Goal: Task Accomplishment & Management: Use online tool/utility

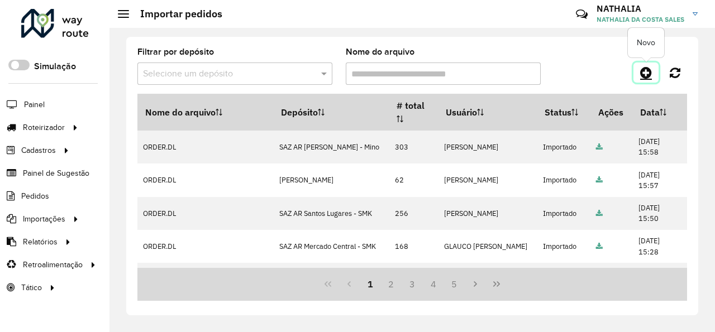
click at [643, 73] on icon at bounding box center [646, 72] width 12 height 13
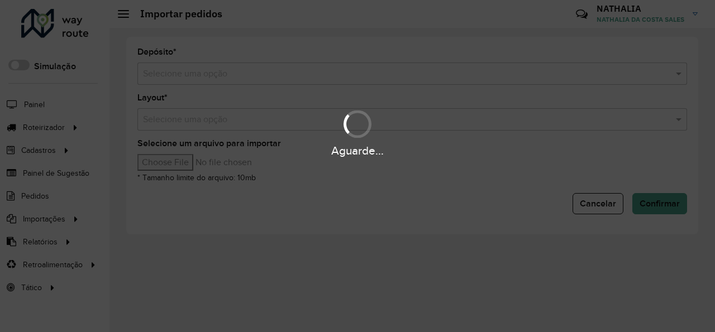
click at [317, 87] on div "Aguarde..." at bounding box center [357, 166] width 715 height 332
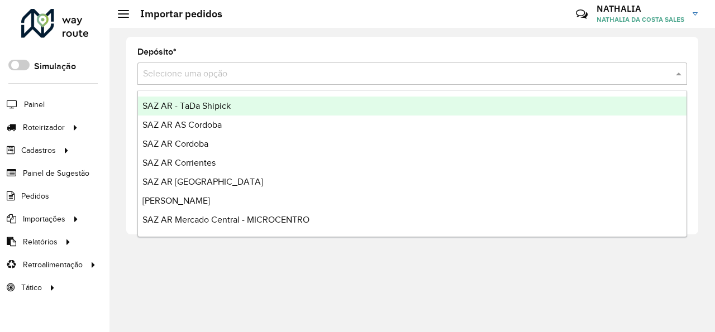
click at [310, 73] on input "text" at bounding box center [401, 74] width 516 height 13
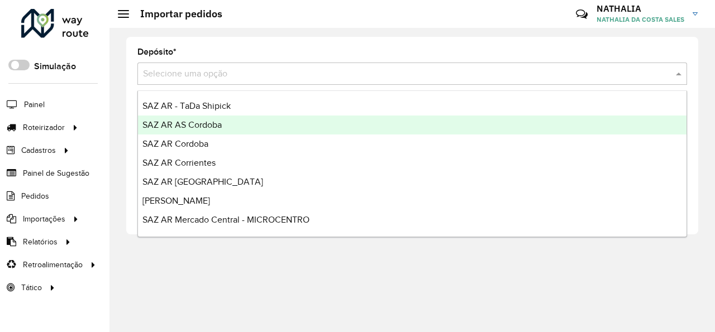
click at [251, 125] on div "SAZ AR AS Cordoba" at bounding box center [412, 125] width 548 height 19
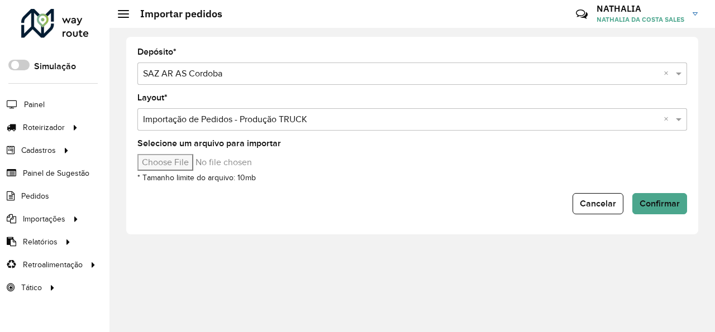
click at [175, 164] on input "Selecione um arquivo para importar" at bounding box center [232, 162] width 190 height 17
type input "**********"
click at [660, 203] on span "Confirmar" at bounding box center [659, 203] width 40 height 9
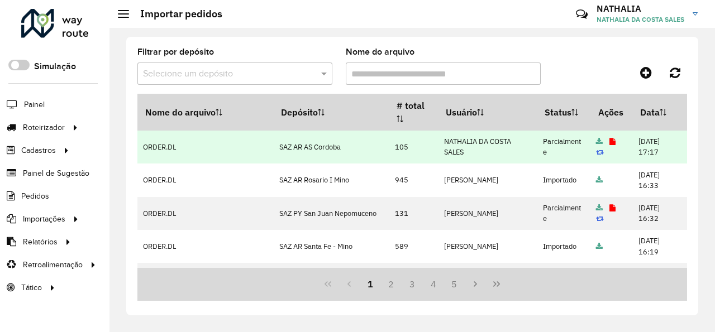
click at [601, 144] on td at bounding box center [611, 147] width 42 height 33
click at [609, 142] on icon at bounding box center [612, 141] width 6 height 7
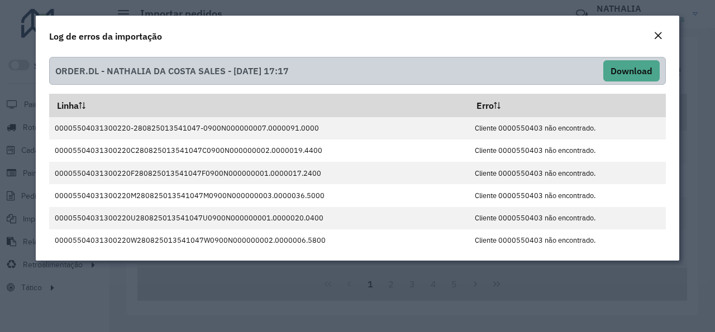
click at [653, 37] on button "Close" at bounding box center [658, 36] width 16 height 15
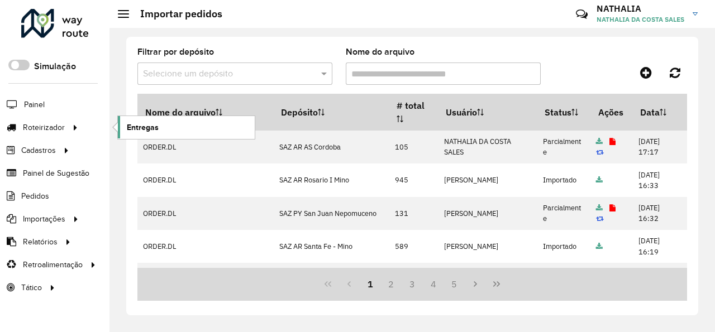
click at [161, 127] on link "Entregas" at bounding box center [186, 127] width 137 height 22
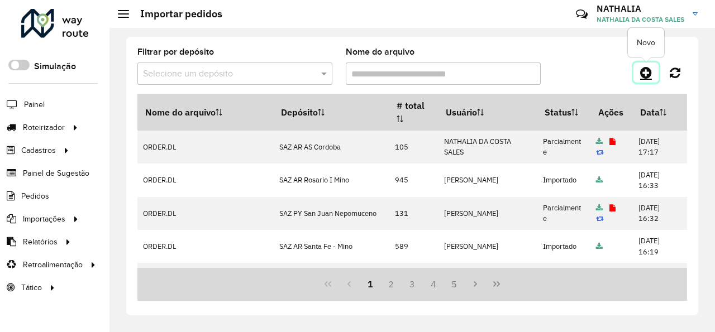
click at [642, 75] on icon at bounding box center [646, 72] width 12 height 13
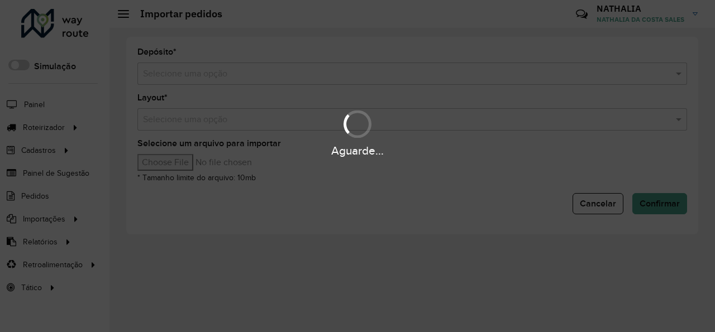
click at [321, 77] on input "text" at bounding box center [401, 74] width 516 height 13
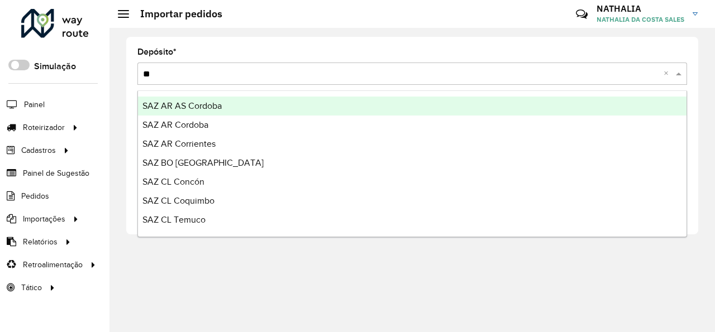
type input "***"
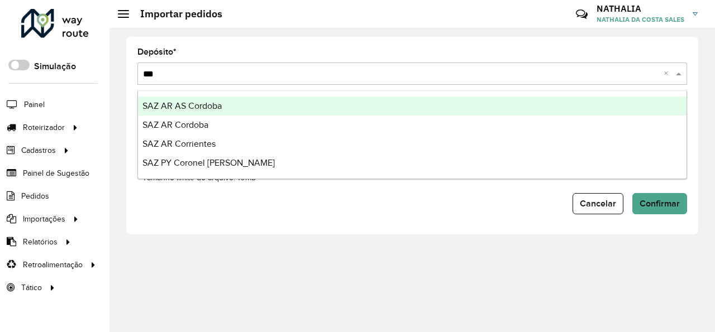
click at [252, 122] on div "SAZ AR Cordoba" at bounding box center [412, 125] width 548 height 19
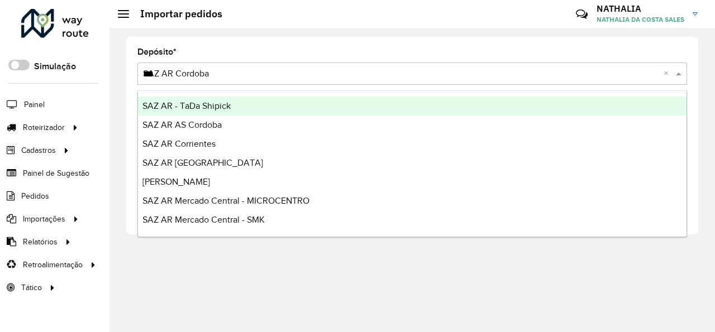
click at [236, 73] on input "***" at bounding box center [401, 74] width 516 height 13
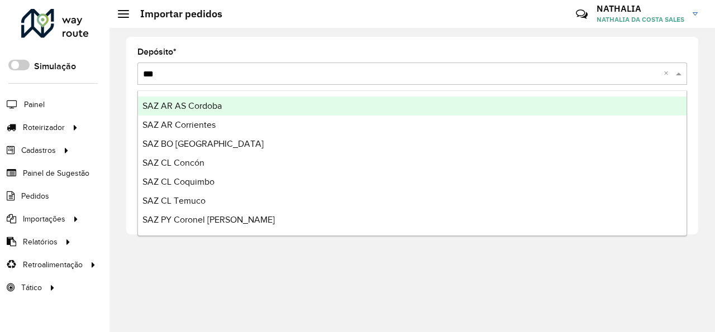
type input "****"
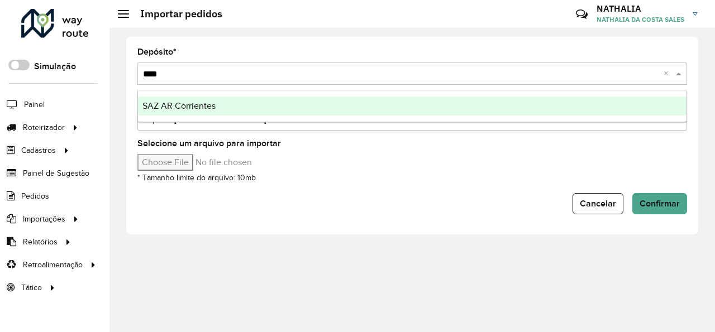
click at [237, 101] on div "SAZ AR Corrientes" at bounding box center [412, 106] width 548 height 19
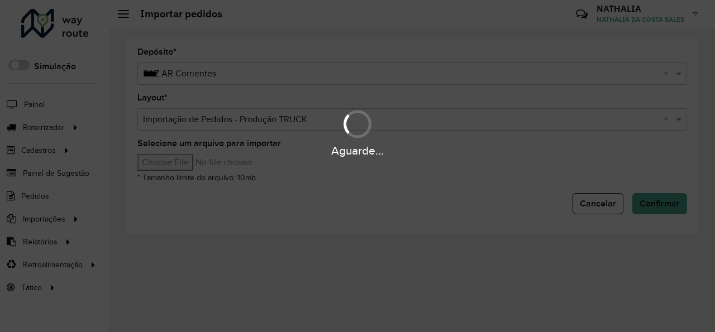
click at [163, 164] on input "Selecione um arquivo para importar" at bounding box center [232, 162] width 190 height 17
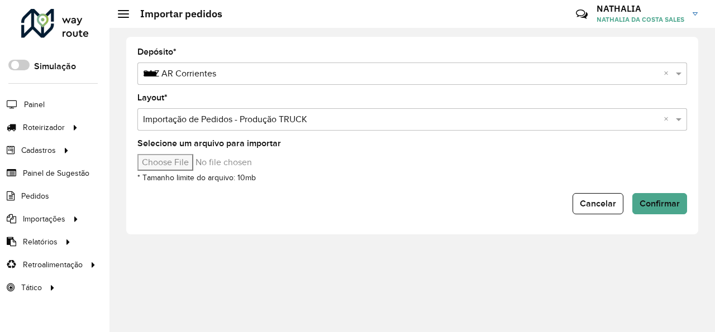
type input "**********"
click at [648, 208] on button "Confirmar" at bounding box center [659, 203] width 55 height 21
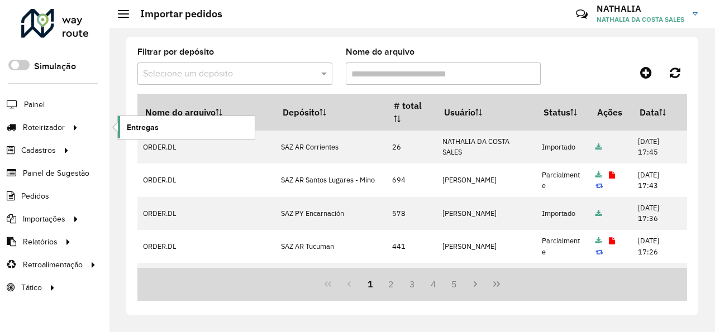
click at [169, 124] on link "Entregas" at bounding box center [186, 127] width 137 height 22
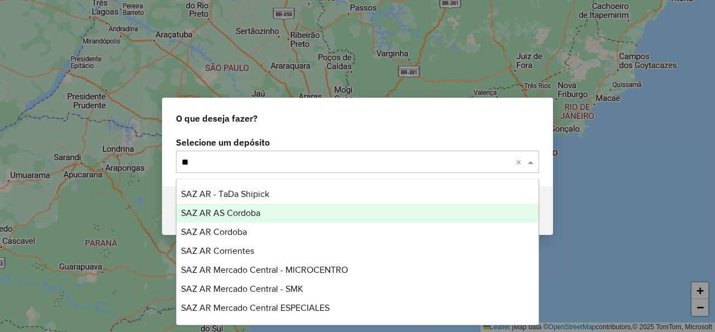
type input "***"
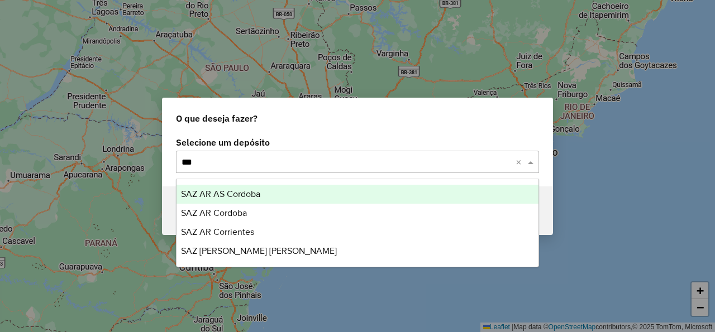
click at [386, 191] on div "SAZ AR AS Cordoba" at bounding box center [357, 194] width 362 height 19
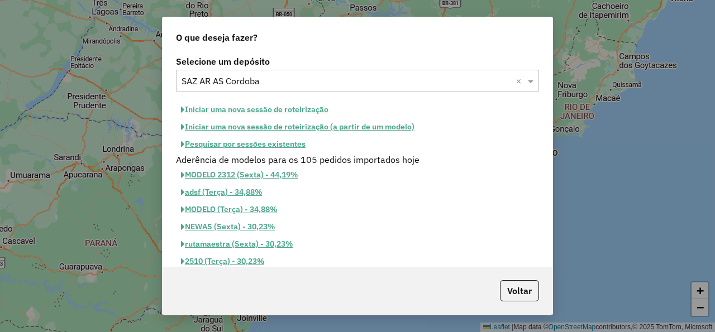
click at [304, 111] on button "Iniciar uma nova sessão de roteirização" at bounding box center [254, 109] width 157 height 17
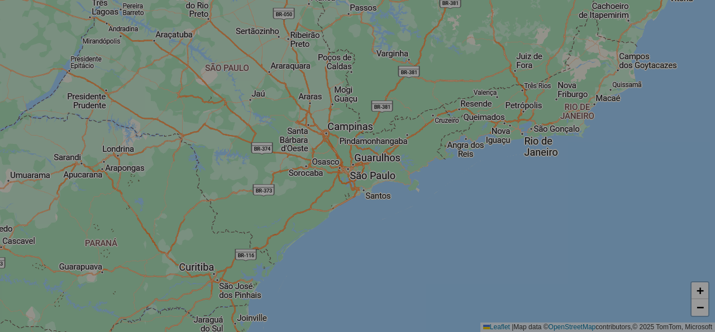
select select "*"
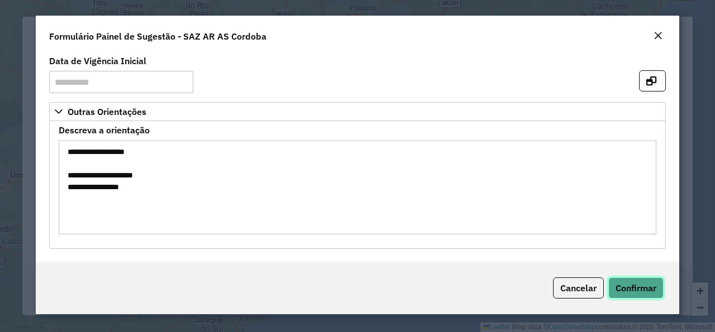
click at [637, 287] on span "Confirmar" at bounding box center [635, 288] width 41 height 11
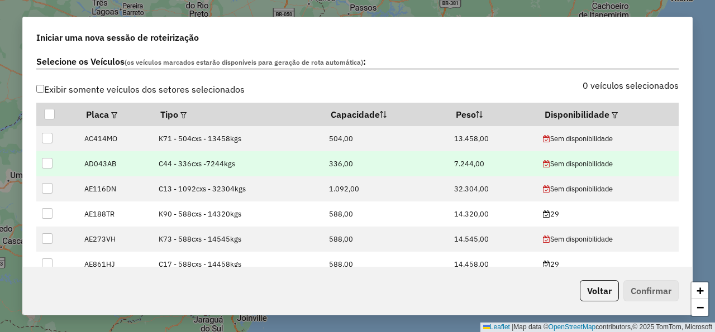
scroll to position [402, 0]
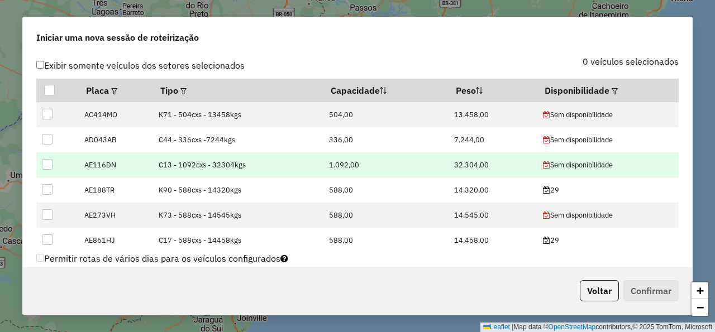
click at [602, 153] on td "Sem disponibilidade" at bounding box center [607, 164] width 141 height 25
click at [600, 156] on td "Sem disponibilidade" at bounding box center [607, 164] width 141 height 25
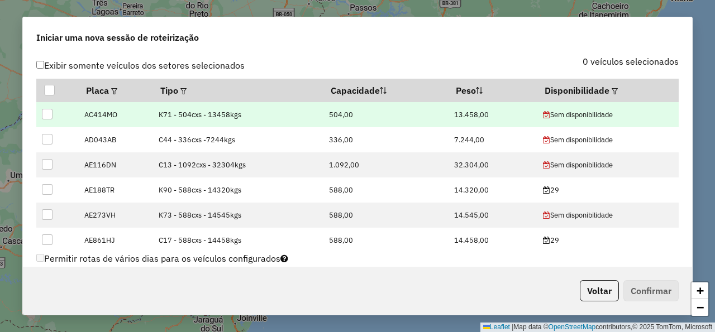
click at [600, 112] on div "Sem disponibilidade" at bounding box center [608, 114] width 130 height 11
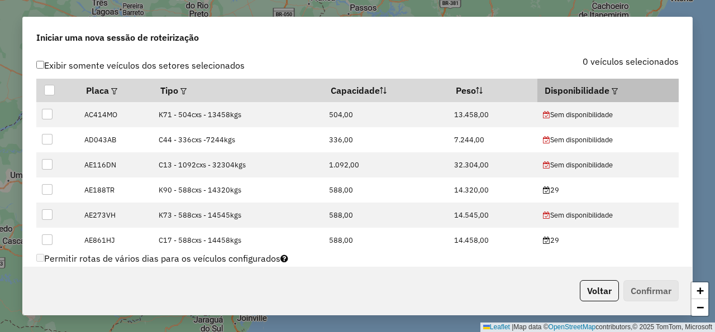
click at [611, 92] on em at bounding box center [614, 91] width 6 height 6
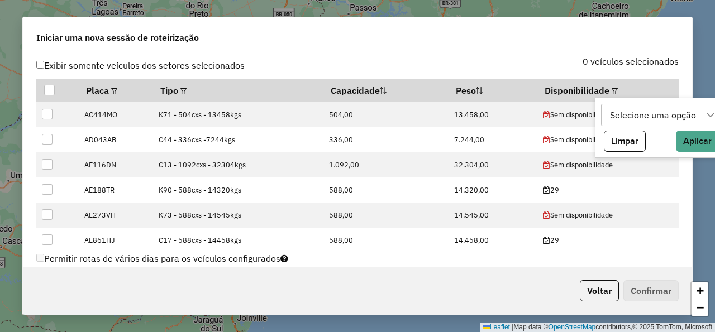
click at [655, 115] on div "Selecione uma opção" at bounding box center [653, 114] width 94 height 21
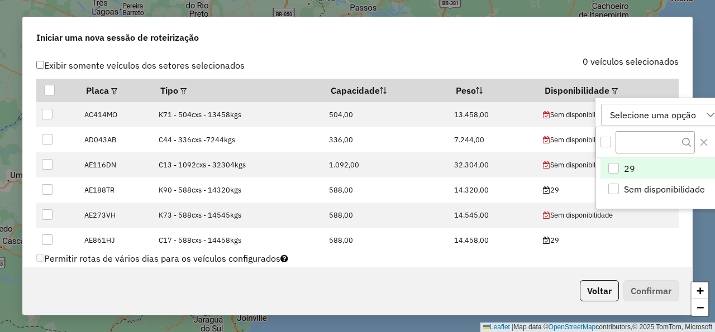
click at [637, 166] on li "29" at bounding box center [660, 168] width 120 height 21
click at [514, 56] on div "Selecione os Veículos (os veículos marcados estarão disponíveis para geração de…" at bounding box center [358, 39] width 656 height 35
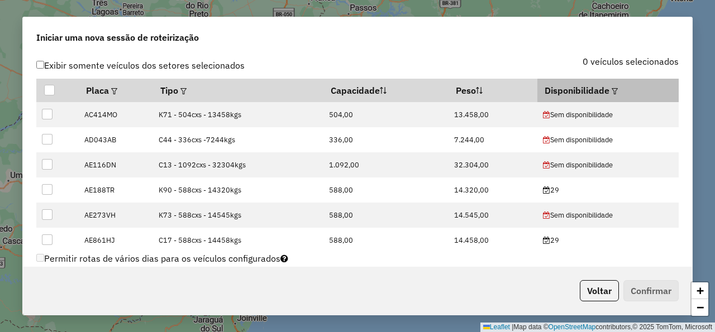
click at [611, 92] on em at bounding box center [614, 91] width 6 height 6
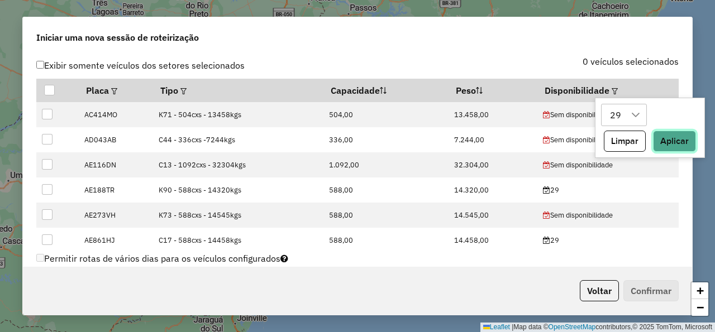
click at [668, 140] on button "Aplicar" at bounding box center [674, 141] width 43 height 21
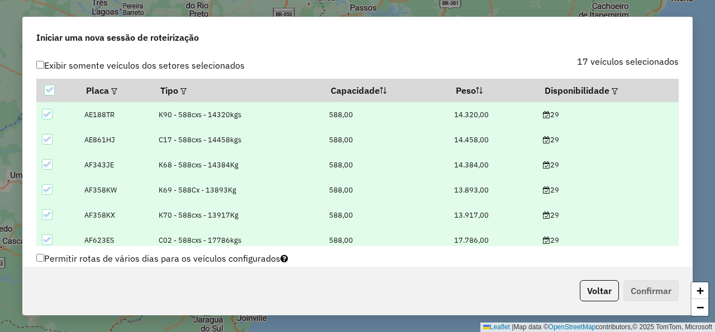
click at [499, 61] on div "17 veículos selecionados" at bounding box center [521, 68] width 328 height 21
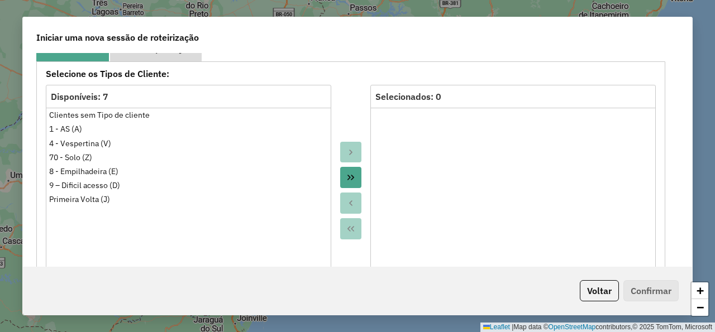
click at [161, 58] on link "Filtro Importação" at bounding box center [156, 48] width 92 height 25
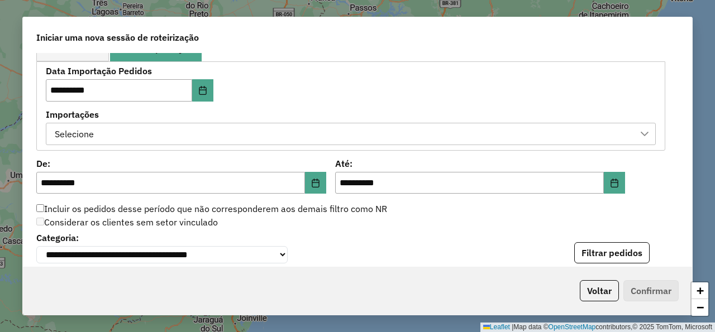
scroll to position [653, 0]
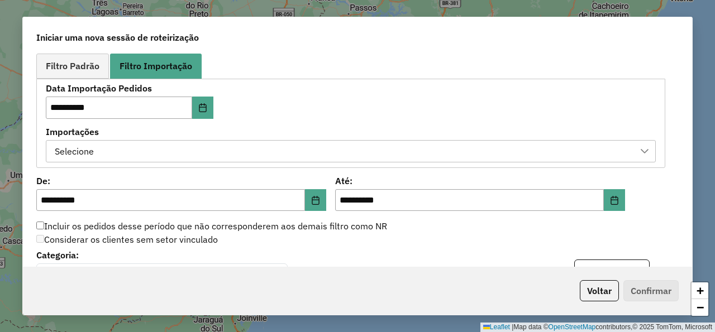
click at [216, 143] on div "Selecione" at bounding box center [342, 151] width 583 height 21
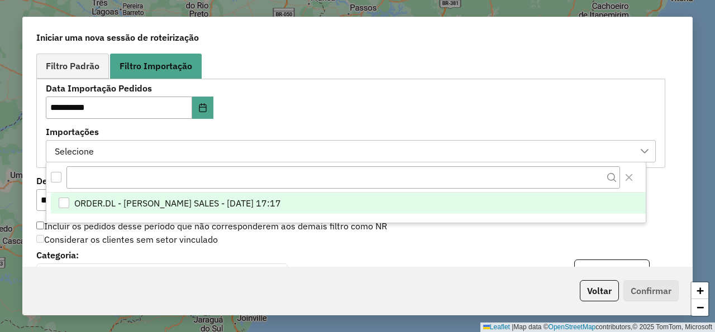
scroll to position [8, 59]
click at [202, 195] on li "ORDER.DL - NATHALIA DA COSTA SALES - 28/08/2025 17:17" at bounding box center [348, 203] width 595 height 21
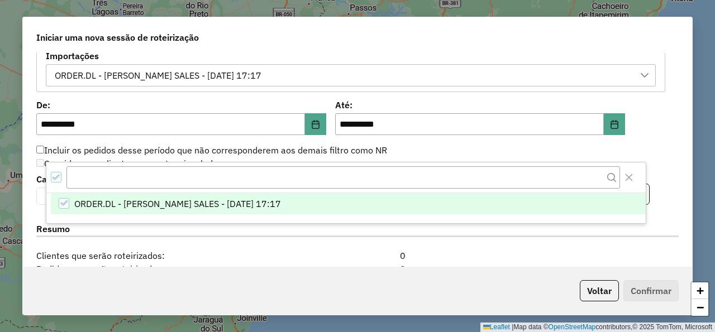
scroll to position [854, 0]
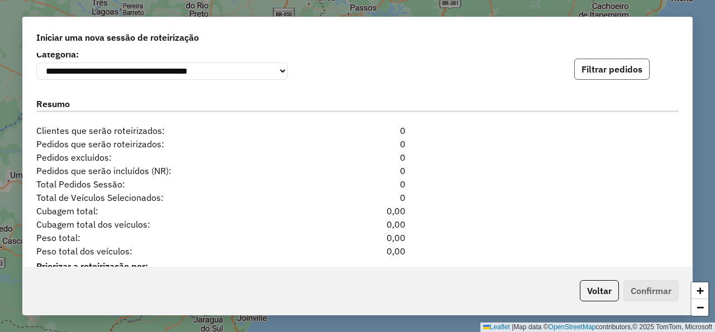
click at [589, 71] on button "Filtrar pedidos" at bounding box center [611, 69] width 75 height 21
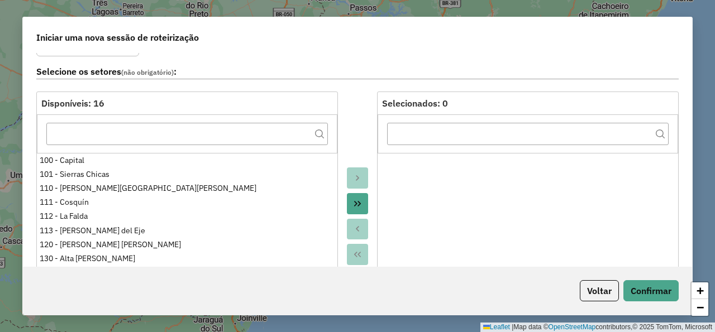
scroll to position [0, 0]
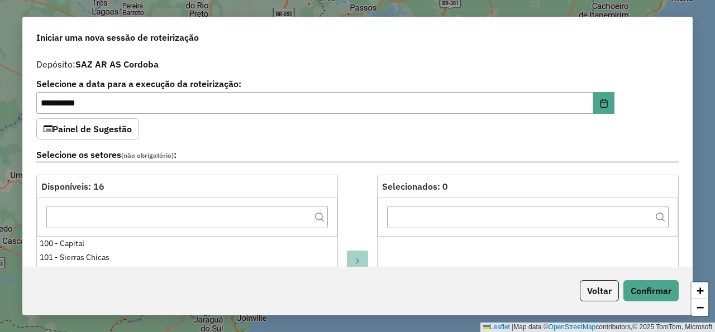
click at [107, 135] on button "Painel de Sugestão" at bounding box center [87, 128] width 103 height 21
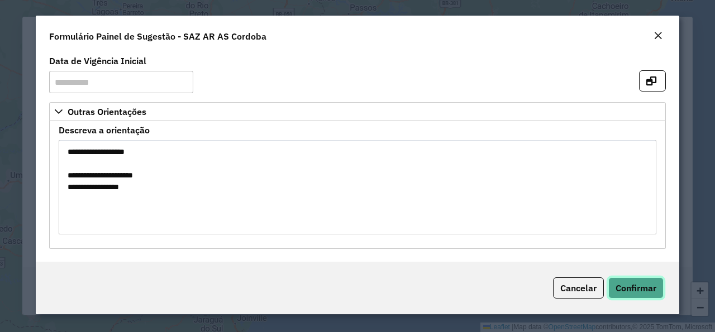
click at [636, 290] on span "Confirmar" at bounding box center [635, 288] width 41 height 11
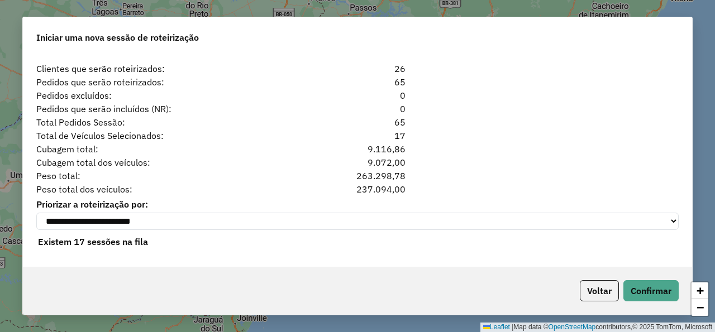
scroll to position [1150, 0]
click at [657, 290] on button "Confirmar" at bounding box center [650, 290] width 55 height 21
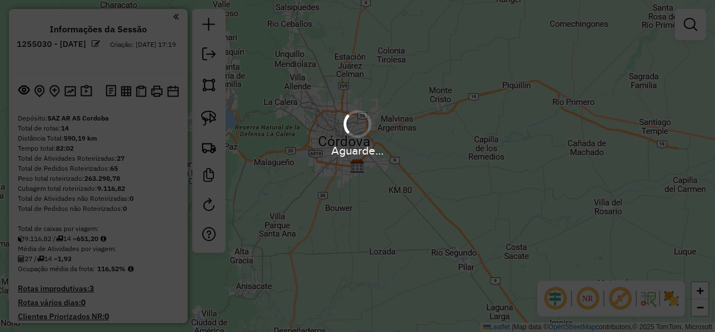
click at [260, 254] on div "Aguarde..." at bounding box center [357, 166] width 715 height 332
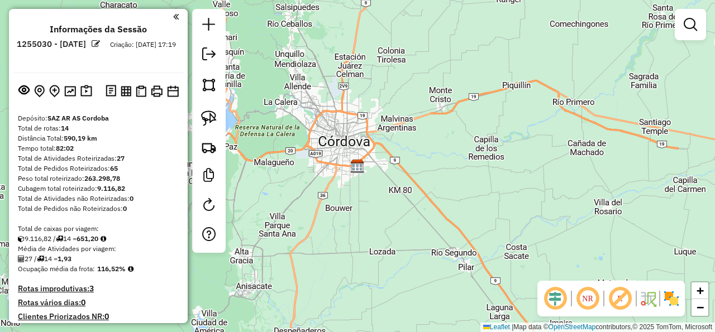
click at [314, 224] on div "Janela de atendimento Grade de atendimento Capacidade Transportadoras Veículos …" at bounding box center [357, 166] width 715 height 332
click at [212, 55] on em at bounding box center [208, 53] width 13 height 13
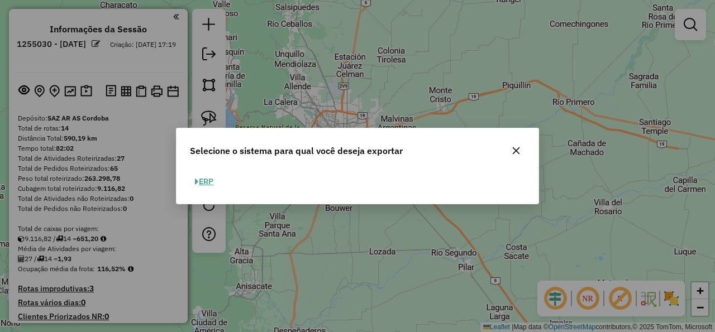
click at [218, 181] on button "ERP" at bounding box center [204, 181] width 28 height 17
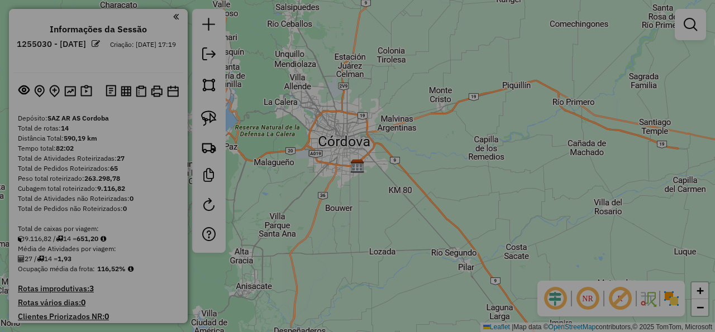
select select "*********"
select select "**"
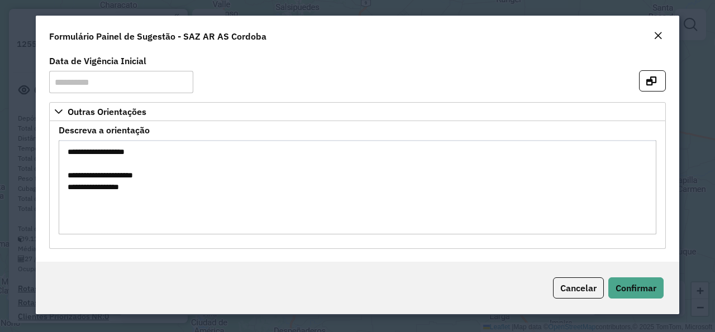
click at [652, 32] on button "Close" at bounding box center [658, 36] width 16 height 15
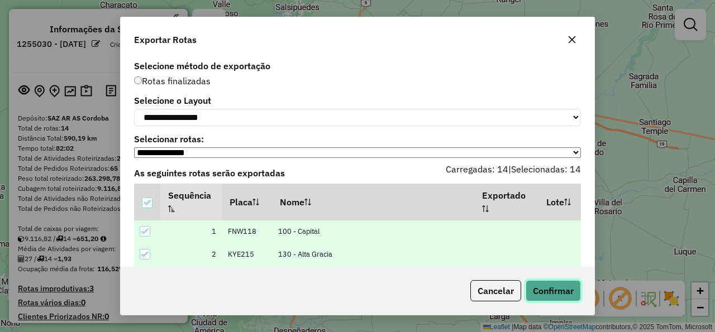
click at [565, 290] on button "Confirmar" at bounding box center [552, 290] width 55 height 21
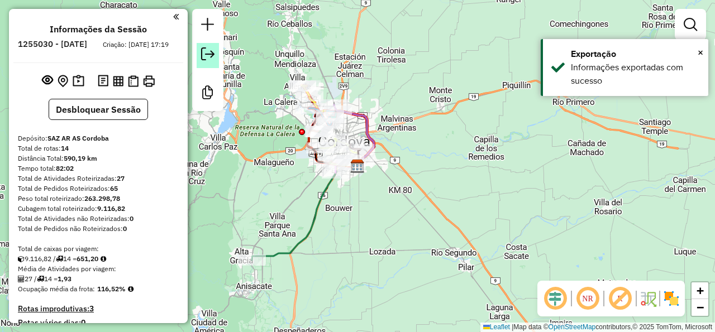
click at [206, 51] on em at bounding box center [207, 53] width 13 height 13
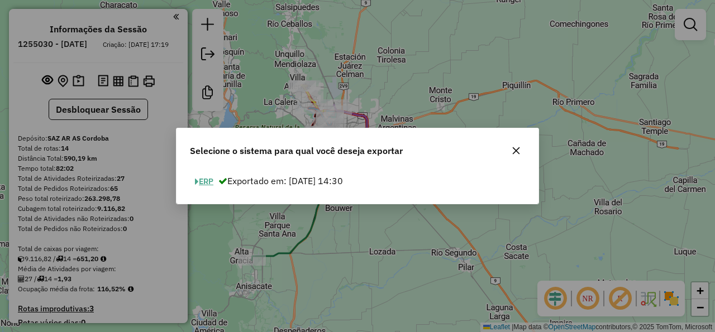
click at [212, 186] on button "ERP" at bounding box center [204, 181] width 28 height 17
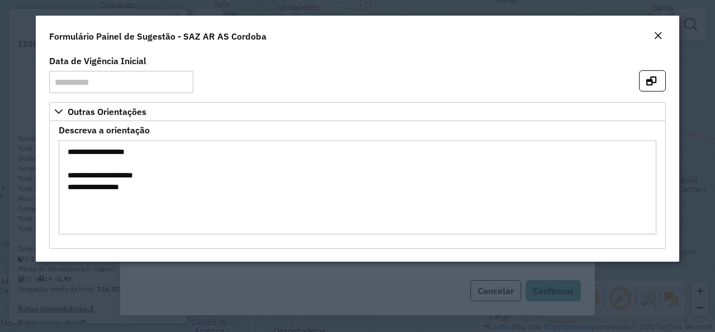
click at [660, 36] on em "Close" at bounding box center [657, 35] width 9 height 9
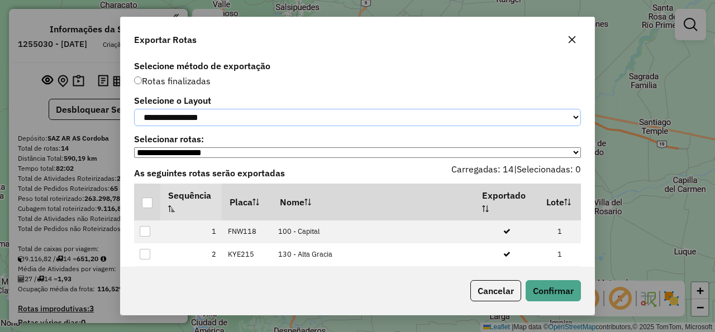
click at [134, 109] on select "**********" at bounding box center [357, 117] width 447 height 17
select select "*********"
click option "*********" at bounding box center [0, 0] width 0 height 0
click at [149, 205] on div at bounding box center [147, 203] width 11 height 11
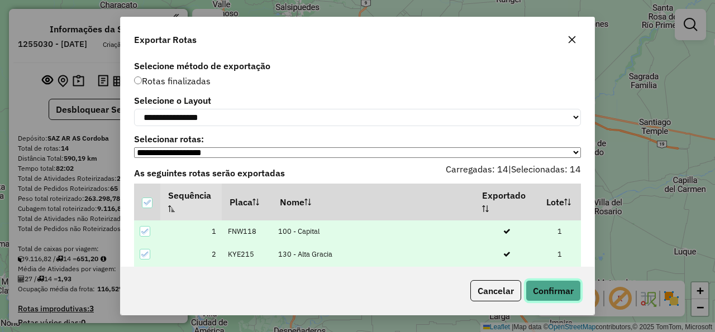
click at [556, 287] on button "Confirmar" at bounding box center [552, 290] width 55 height 21
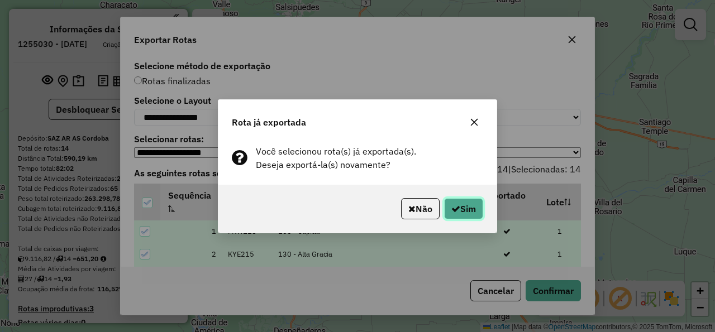
click at [475, 214] on button "Sim" at bounding box center [463, 208] width 39 height 21
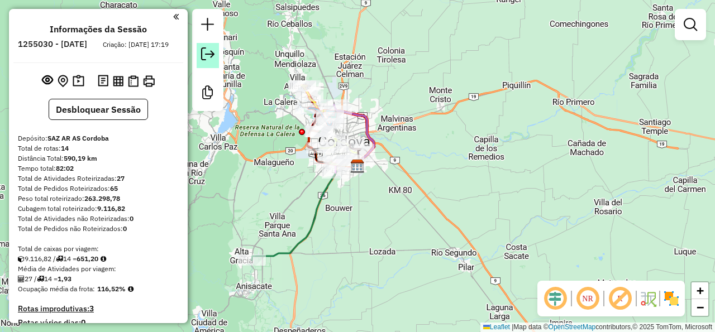
click at [204, 54] on em at bounding box center [207, 53] width 13 height 13
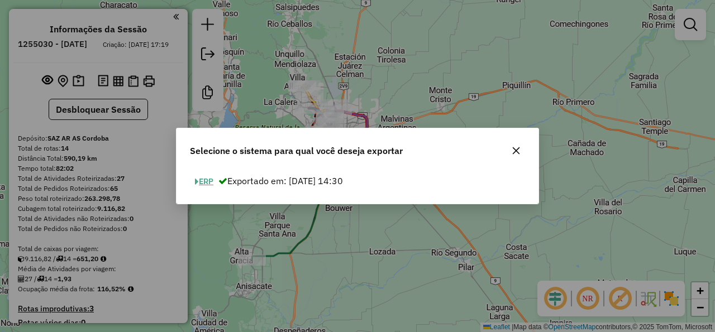
click at [211, 179] on button "ERP" at bounding box center [204, 181] width 28 height 17
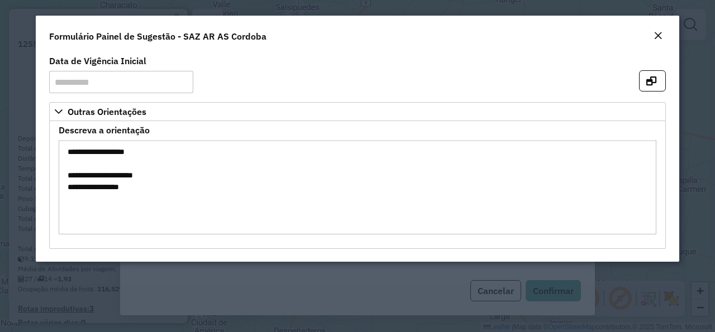
click at [655, 35] on em "Close" at bounding box center [657, 35] width 9 height 9
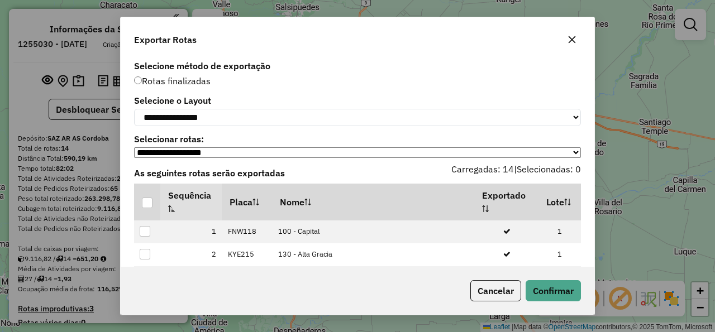
click at [662, 35] on div "**********" at bounding box center [357, 166] width 715 height 332
click at [134, 109] on select "**********" at bounding box center [357, 117] width 447 height 17
select select "*********"
click option "*********" at bounding box center [0, 0] width 0 height 0
click at [149, 208] on div at bounding box center [147, 203] width 11 height 11
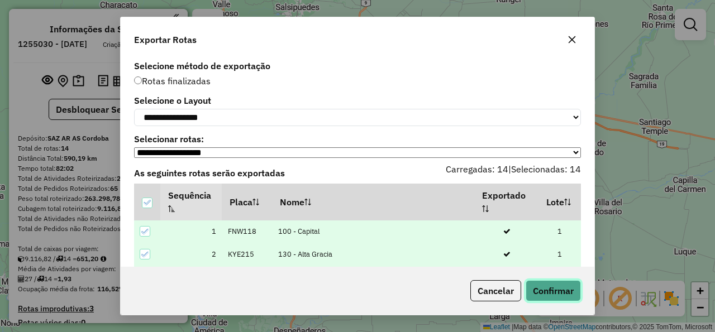
click at [570, 297] on button "Confirmar" at bounding box center [552, 290] width 55 height 21
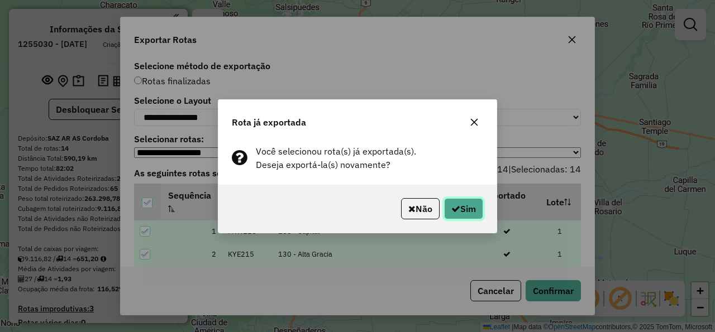
click at [472, 201] on button "Sim" at bounding box center [463, 208] width 39 height 21
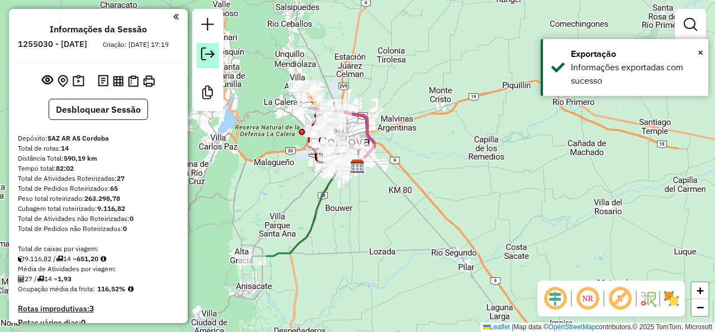
click at [200, 47] on link at bounding box center [208, 55] width 22 height 25
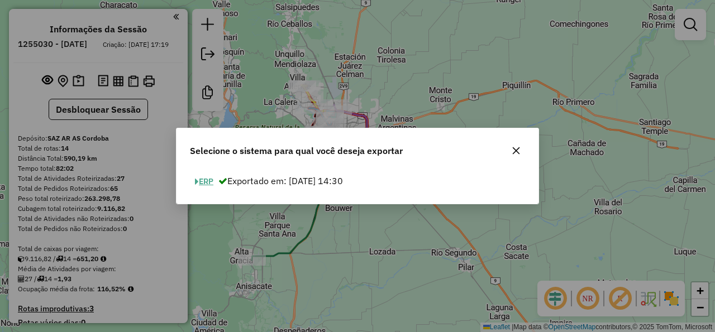
click at [211, 185] on button "ERP" at bounding box center [204, 181] width 28 height 17
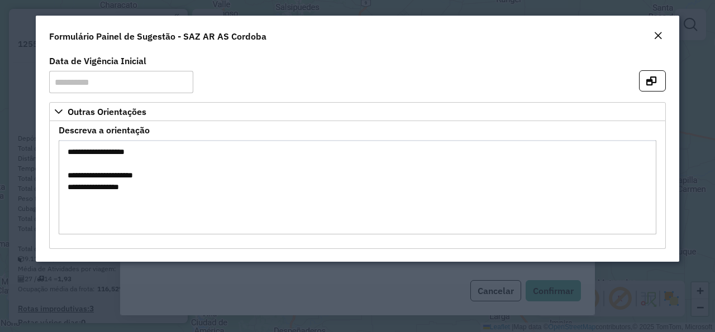
click at [662, 39] on em "Close" at bounding box center [657, 35] width 9 height 9
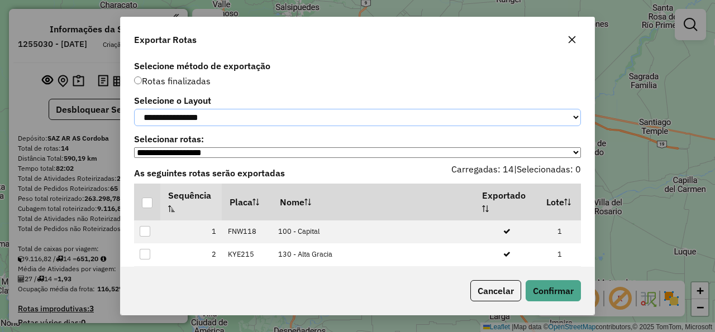
click at [134, 109] on select "**********" at bounding box center [357, 117] width 447 height 17
select select "*********"
click option "*********" at bounding box center [0, 0] width 0 height 0
click at [149, 207] on div at bounding box center [147, 203] width 11 height 11
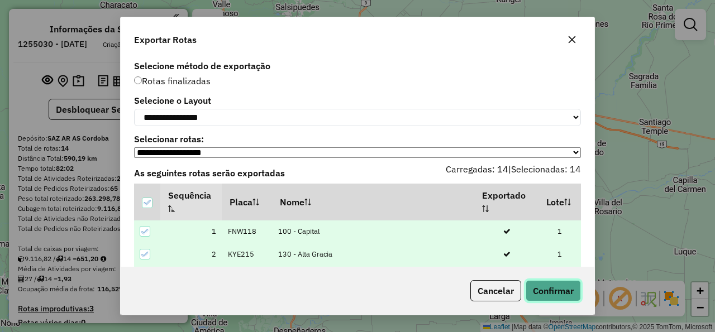
click at [569, 295] on button "Confirmar" at bounding box center [552, 290] width 55 height 21
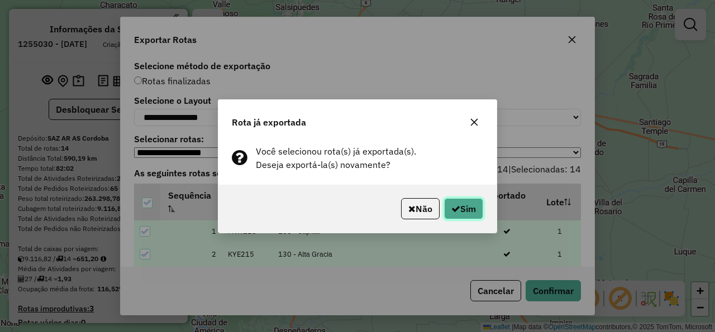
click at [448, 208] on button "Sim" at bounding box center [463, 208] width 39 height 21
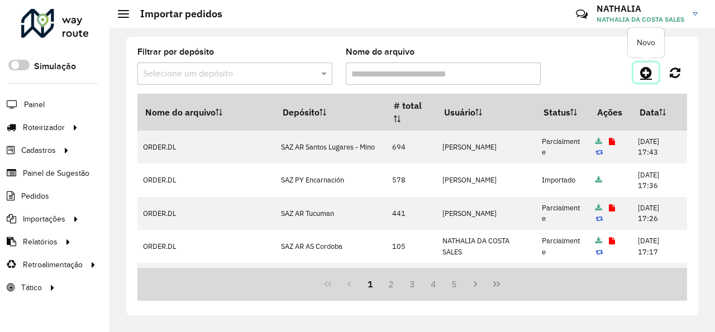
click at [649, 74] on icon at bounding box center [646, 72] width 12 height 13
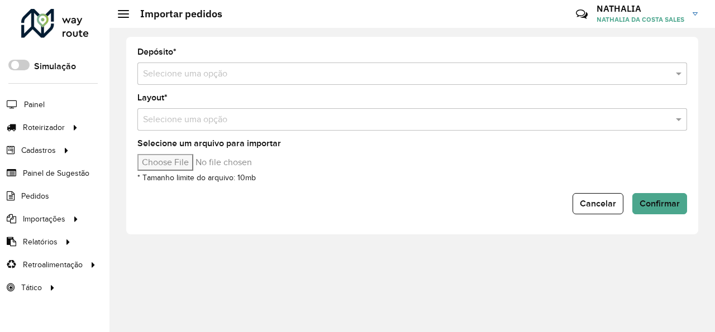
click at [241, 71] on input "text" at bounding box center [401, 74] width 516 height 13
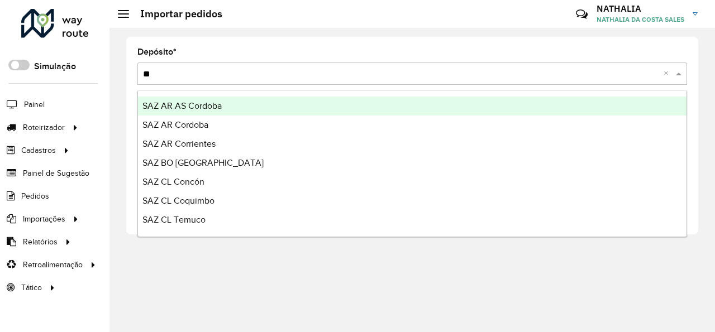
type input "***"
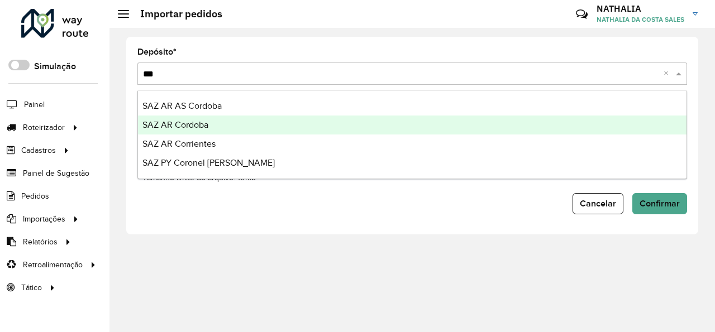
click at [218, 127] on div "SAZ AR Cordoba" at bounding box center [412, 125] width 548 height 19
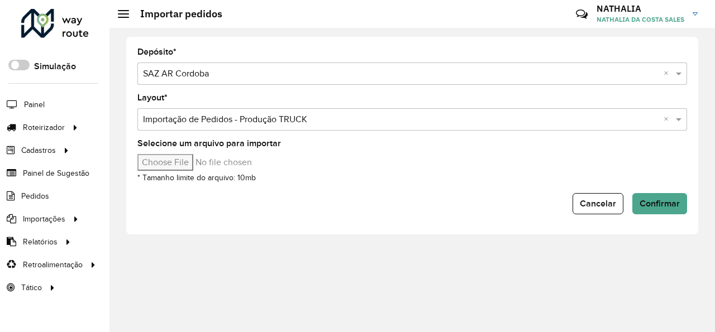
click at [173, 163] on input "Selecione um arquivo para importar" at bounding box center [232, 162] width 190 height 17
type input "**********"
click at [657, 208] on button "Confirmar" at bounding box center [659, 203] width 55 height 21
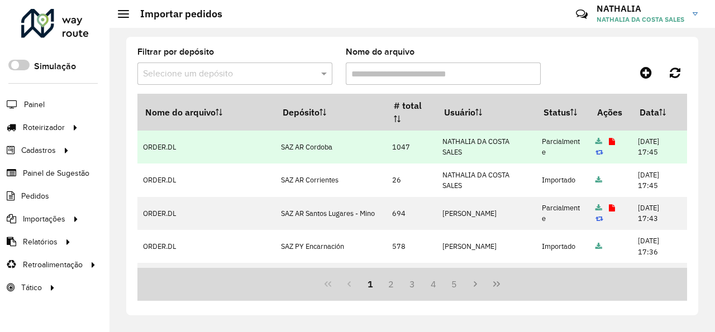
click at [609, 140] on icon at bounding box center [612, 141] width 6 height 7
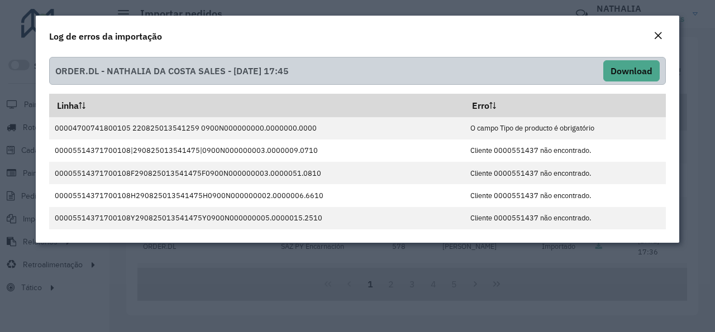
click at [657, 37] on em "Close" at bounding box center [657, 35] width 9 height 9
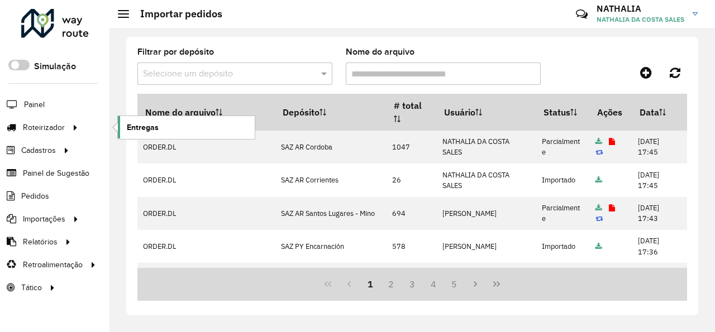
click at [135, 127] on span "Entregas" at bounding box center [143, 128] width 32 height 12
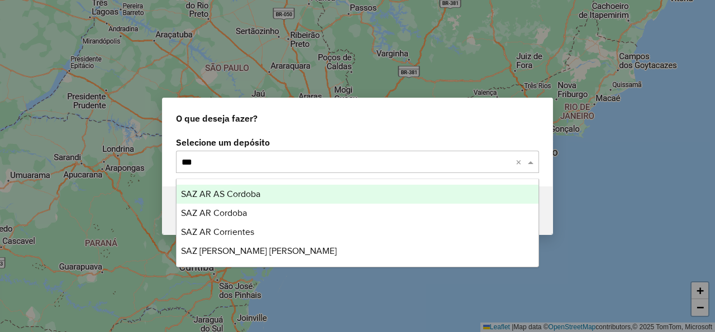
type input "****"
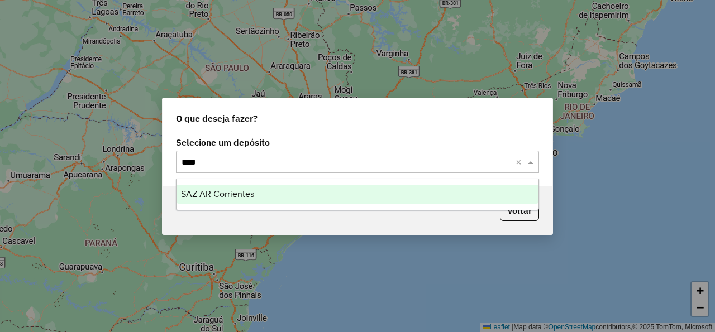
click at [299, 197] on div "SAZ AR Corrientes" at bounding box center [357, 194] width 362 height 19
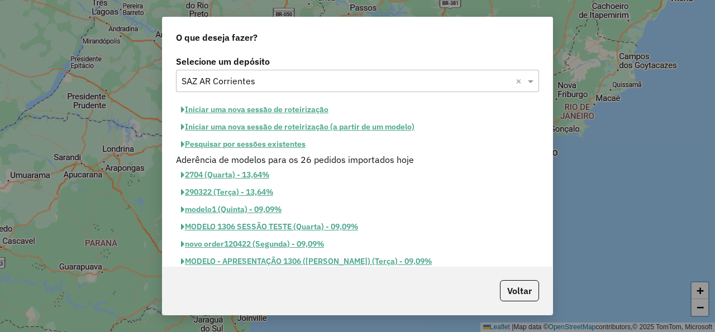
click at [231, 108] on button "Iniciar uma nova sessão de roteirização" at bounding box center [254, 109] width 157 height 17
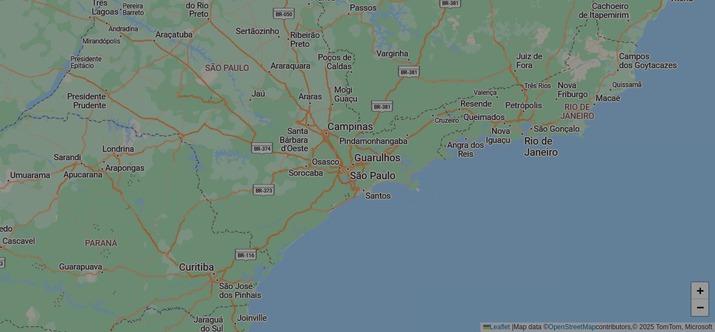
select select "*"
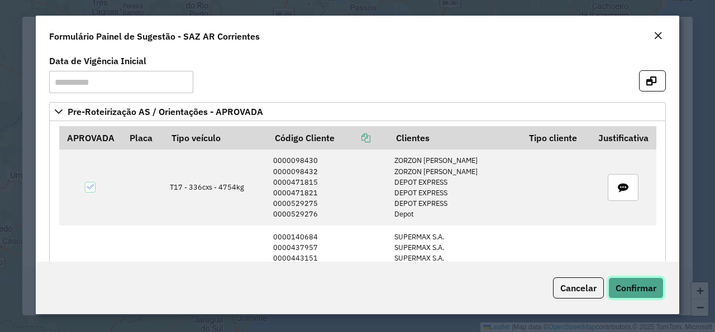
click at [651, 291] on span "Confirmar" at bounding box center [635, 288] width 41 height 11
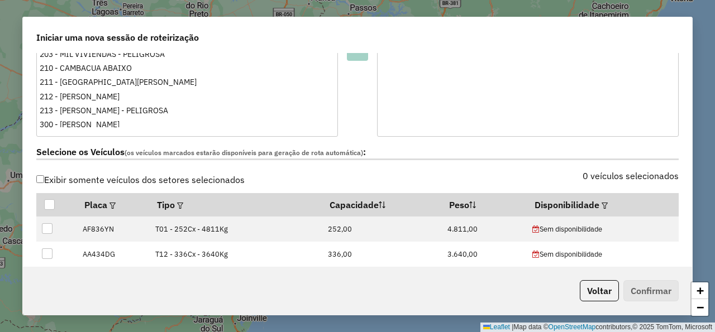
scroll to position [335, 0]
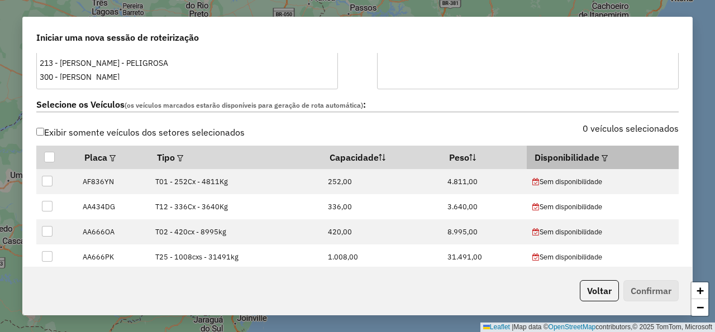
click at [601, 160] on em at bounding box center [604, 158] width 6 height 6
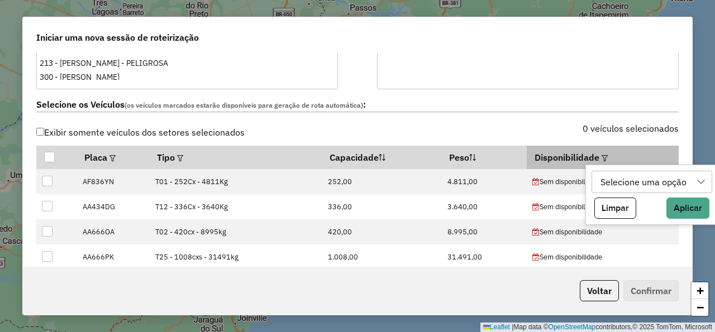
click at [599, 154] on div at bounding box center [603, 157] width 8 height 13
click at [601, 159] on em at bounding box center [604, 158] width 6 height 6
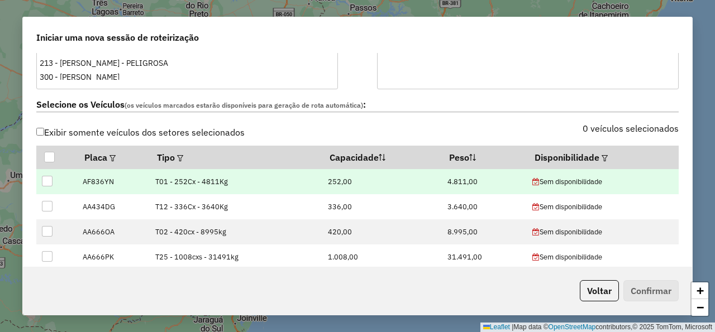
click at [606, 179] on div "Sem disponibilidade" at bounding box center [602, 181] width 140 height 11
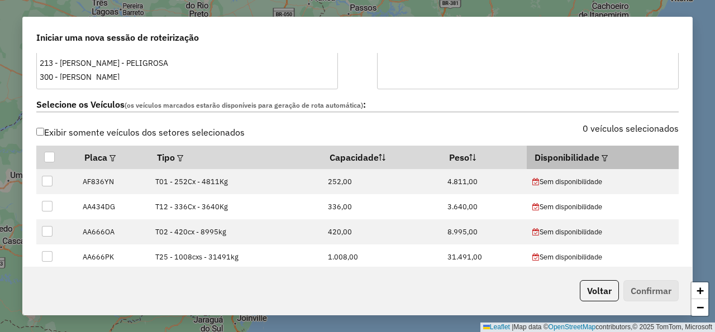
click at [601, 156] on em at bounding box center [604, 158] width 6 height 6
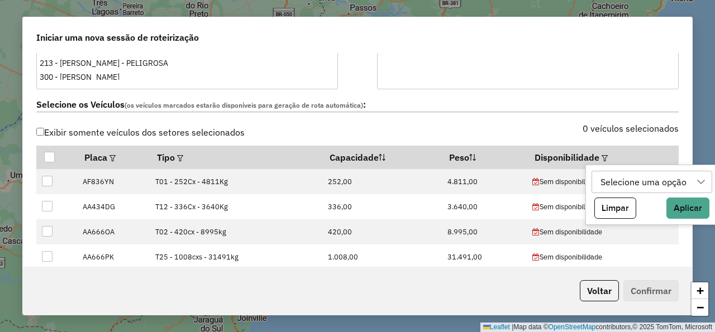
click at [632, 178] on div "Selecione uma opção" at bounding box center [643, 181] width 94 height 21
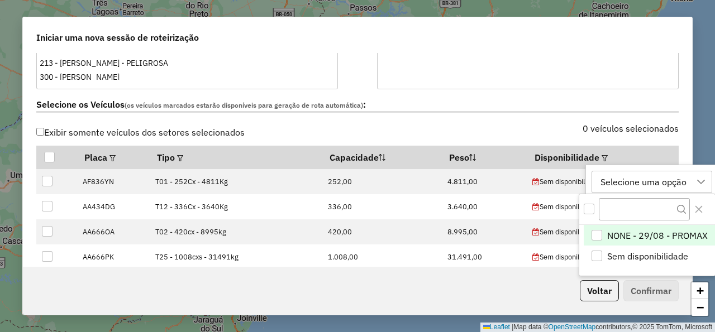
click at [601, 238] on div "NONE - 29/08 - PROMAX" at bounding box center [596, 235] width 11 height 11
click at [519, 130] on div "0 veículos selecionados" at bounding box center [521, 135] width 328 height 21
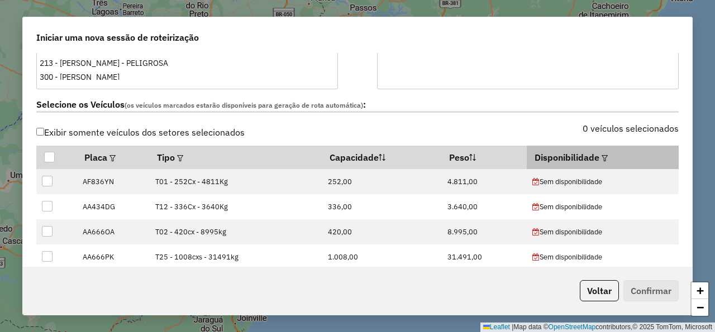
click at [601, 157] on em at bounding box center [604, 158] width 6 height 6
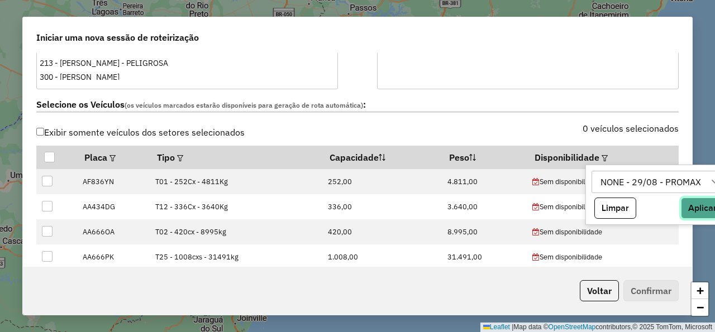
click at [700, 207] on button "Aplicar" at bounding box center [702, 208] width 43 height 21
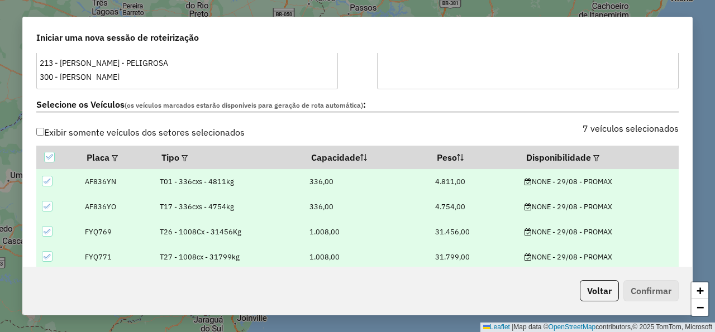
scroll to position [637, 0]
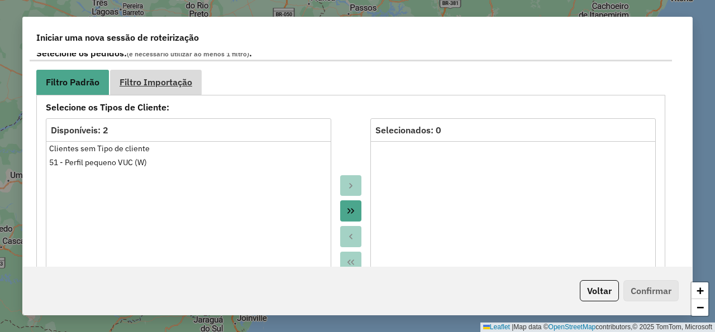
click at [179, 85] on span "Filtro Importação" at bounding box center [156, 82] width 73 height 9
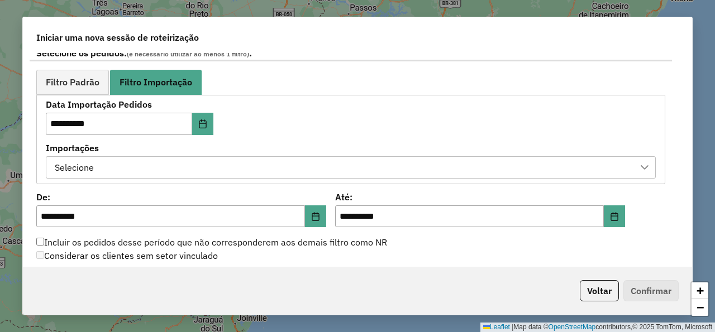
click at [218, 162] on div "Selecione" at bounding box center [342, 167] width 583 height 21
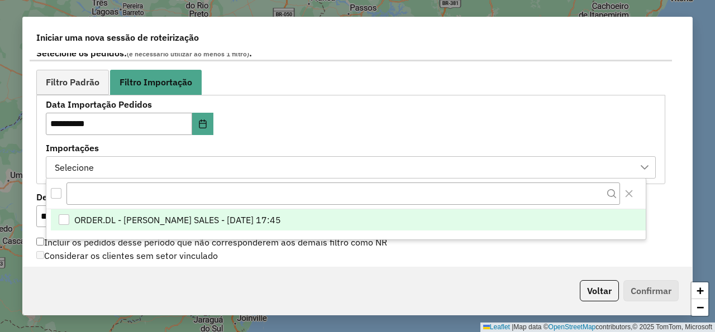
scroll to position [8, 59]
click at [232, 219] on span "ORDER.DL - NATHALIA DA COSTA SALES - 28/08/2025 17:45" at bounding box center [177, 219] width 207 height 13
click at [341, 109] on div "**********" at bounding box center [351, 140] width 610 height 78
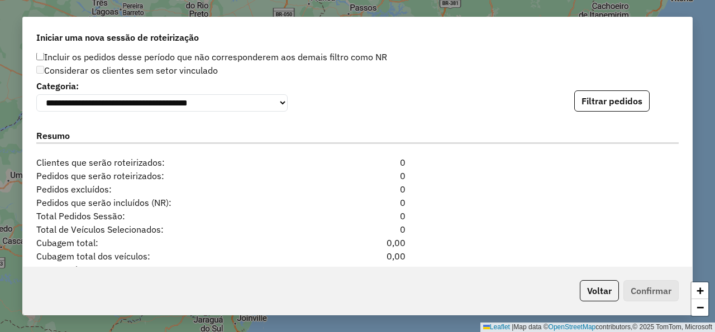
scroll to position [838, 0]
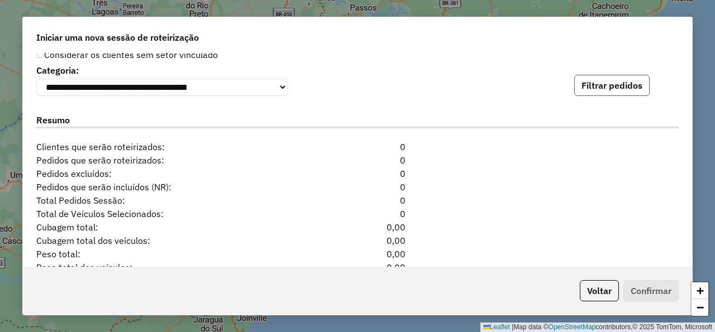
click at [588, 93] on button "Filtrar pedidos" at bounding box center [611, 85] width 75 height 21
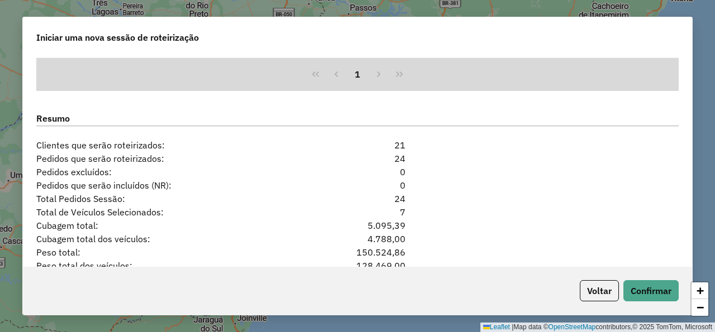
scroll to position [1150, 0]
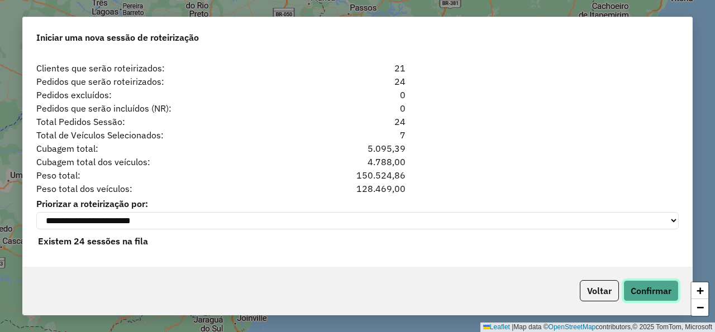
click at [650, 290] on button "Confirmar" at bounding box center [650, 290] width 55 height 21
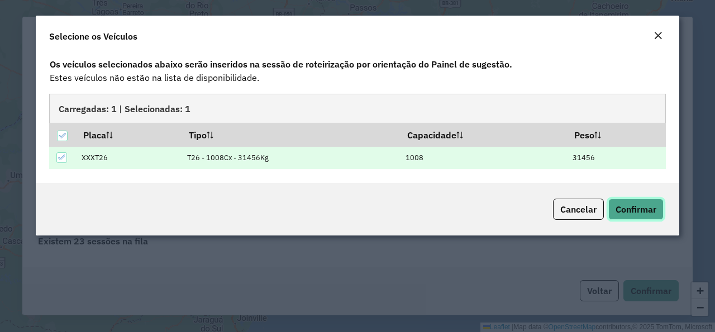
click at [648, 211] on span "Confirmar" at bounding box center [635, 209] width 41 height 11
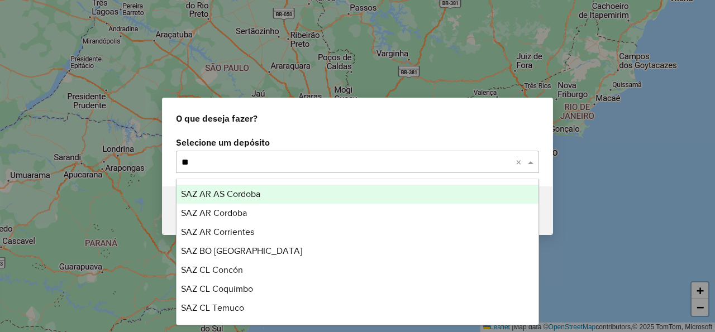
type input "***"
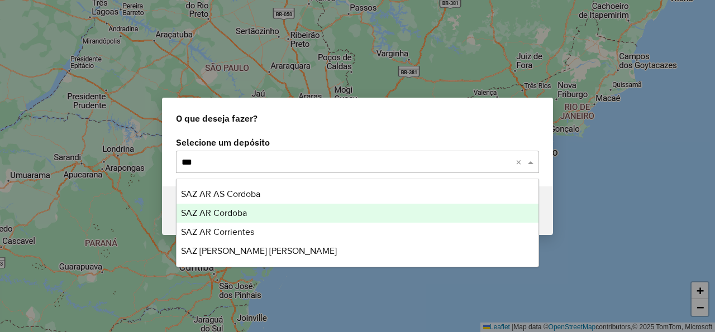
click at [275, 213] on div "SAZ AR Cordoba" at bounding box center [357, 213] width 362 height 19
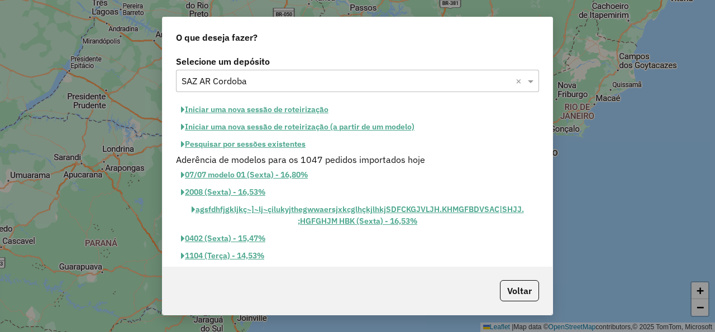
click at [260, 108] on button "Iniciar uma nova sessão de roteirização" at bounding box center [254, 109] width 157 height 17
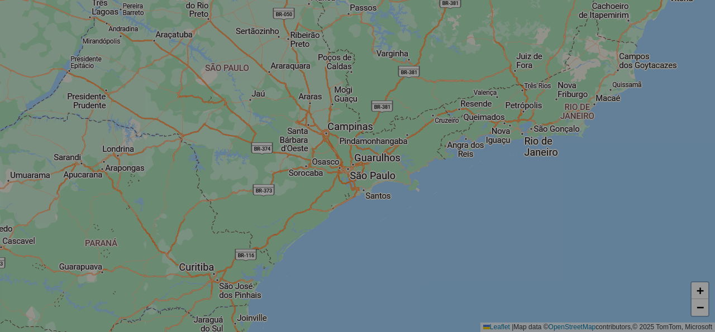
select select "*"
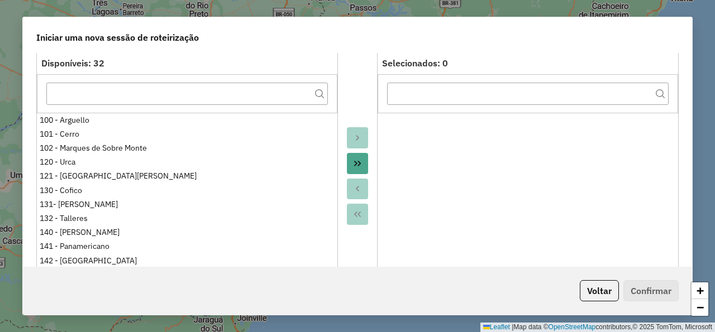
scroll to position [268, 0]
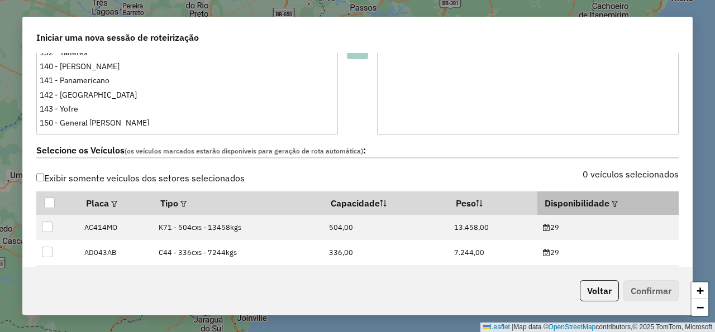
click at [611, 203] on em at bounding box center [614, 204] width 6 height 6
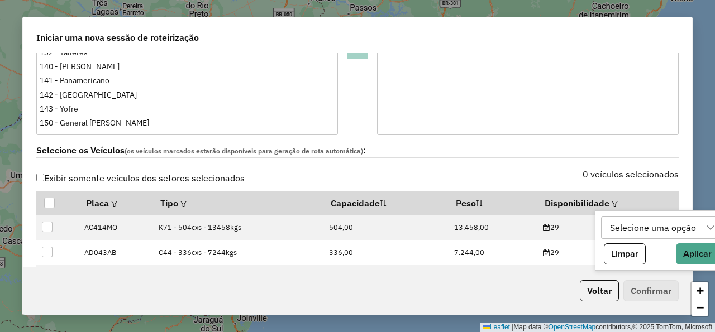
click at [609, 224] on div "Selecione uma opção" at bounding box center [653, 227] width 94 height 21
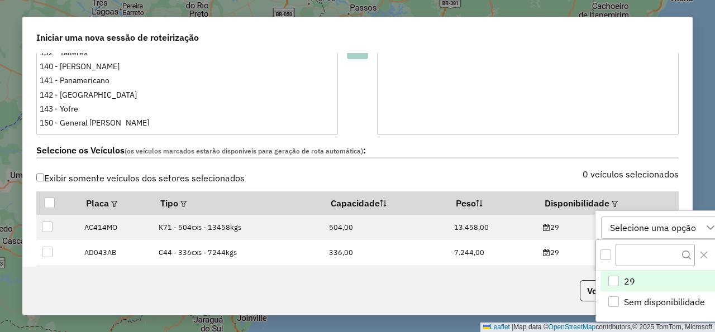
scroll to position [8, 59]
click at [614, 276] on div "29" at bounding box center [613, 281] width 11 height 11
click at [544, 154] on label "Selecione os Veículos (os veículos marcados estarão disponíveis para geração de…" at bounding box center [357, 151] width 642 height 15
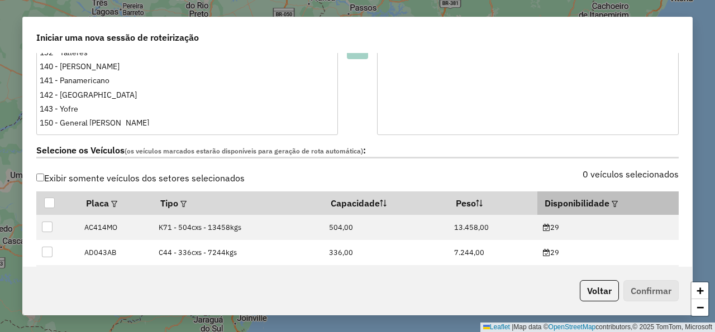
click at [611, 202] on em at bounding box center [614, 204] width 6 height 6
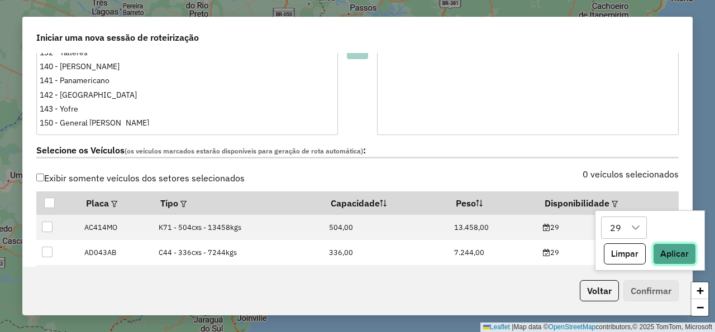
click at [674, 255] on button "Aplicar" at bounding box center [674, 253] width 43 height 21
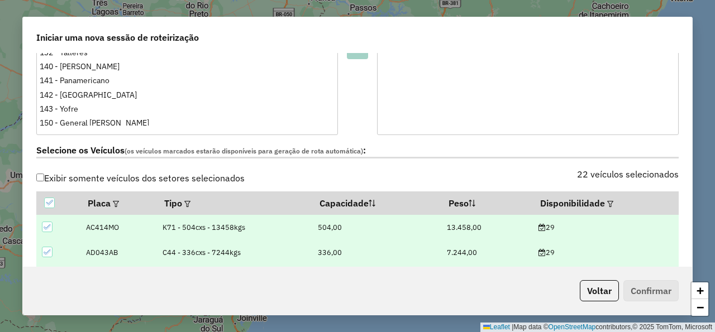
click at [552, 154] on label "Selecione os Veículos (os veículos marcados estarão disponíveis para geração de…" at bounding box center [357, 151] width 642 height 15
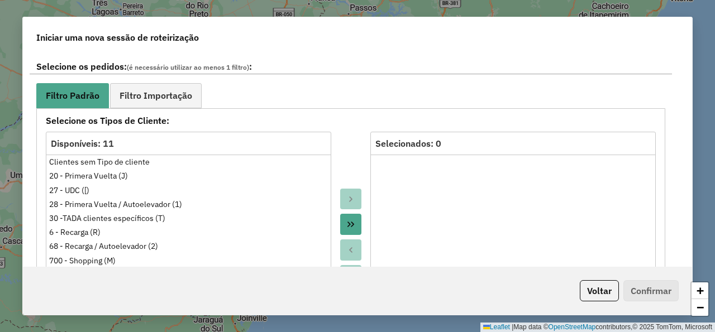
scroll to position [603, 0]
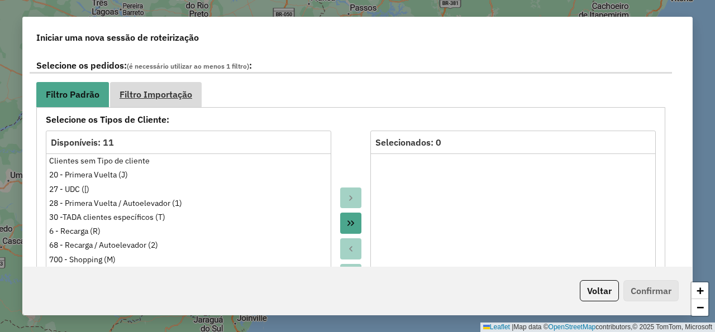
click at [197, 98] on link "Filtro Importação" at bounding box center [156, 94] width 92 height 25
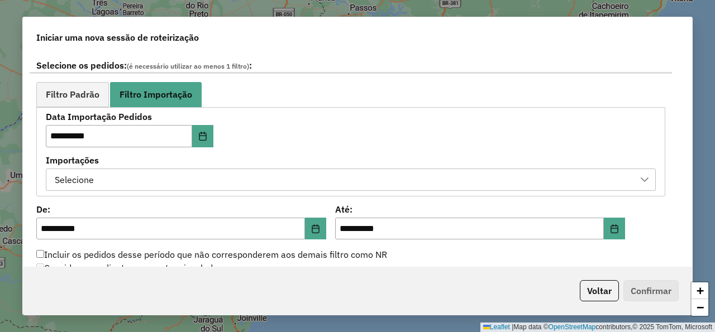
click at [197, 185] on div "Selecione" at bounding box center [342, 179] width 583 height 21
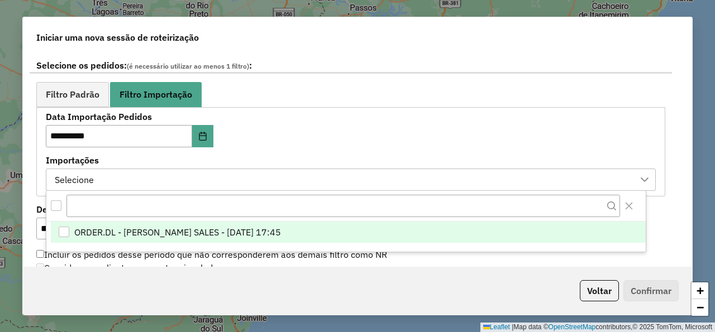
click at [180, 228] on span "ORDER.DL - NATHALIA DA COSTA SALES - 28/08/2025 17:45" at bounding box center [177, 232] width 207 height 13
click at [297, 132] on div "**********" at bounding box center [351, 152] width 610 height 78
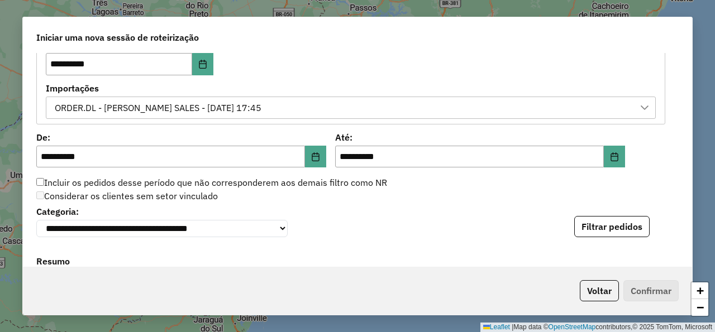
scroll to position [737, 0]
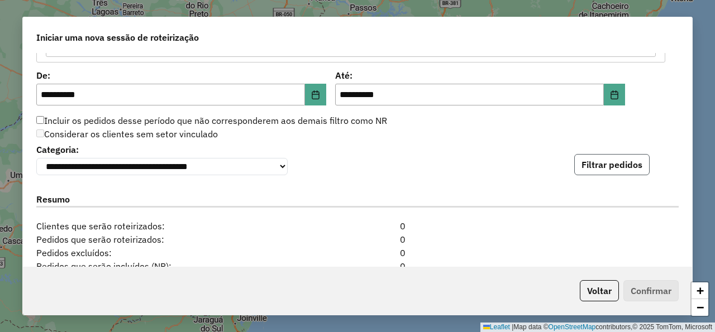
click at [604, 174] on button "Filtrar pedidos" at bounding box center [611, 164] width 75 height 21
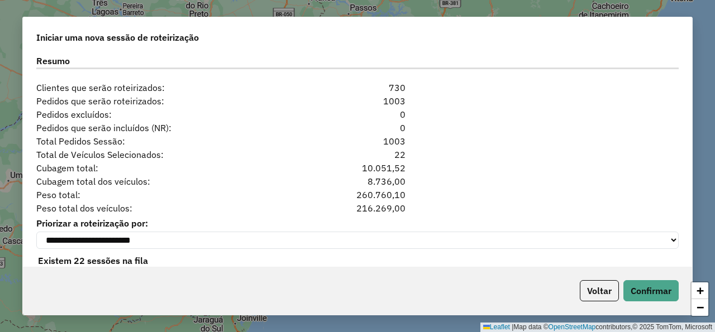
scroll to position [1129, 0]
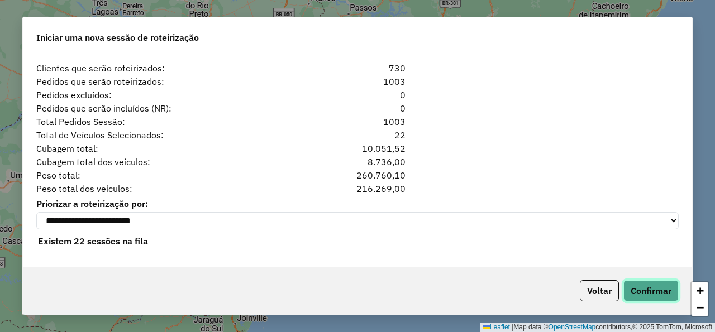
click at [651, 292] on button "Confirmar" at bounding box center [650, 290] width 55 height 21
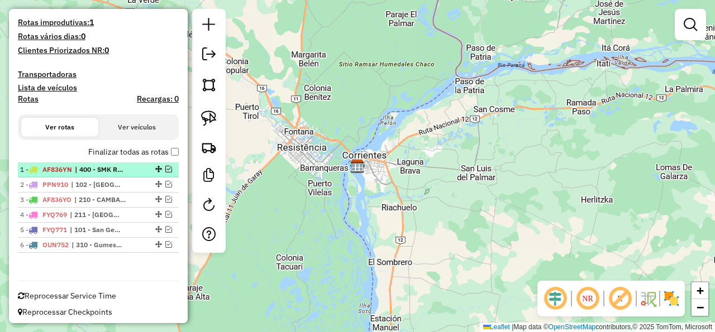
scroll to position [280, 0]
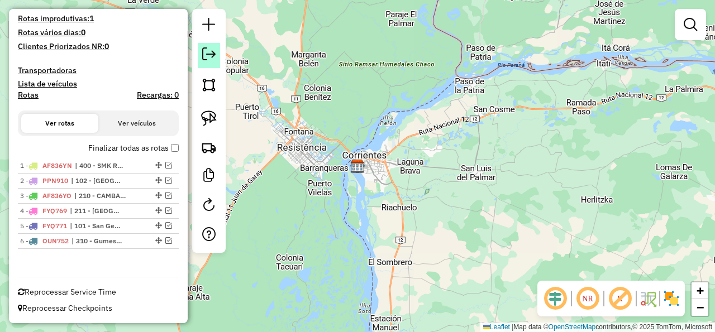
click at [205, 54] on em at bounding box center [208, 53] width 13 height 13
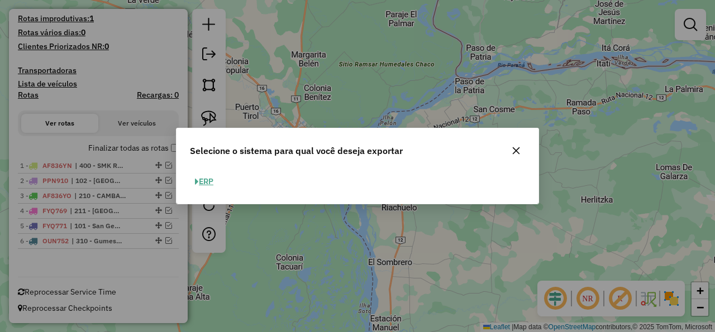
click at [210, 187] on button "ERP" at bounding box center [204, 181] width 28 height 17
select select "*********"
select select "**"
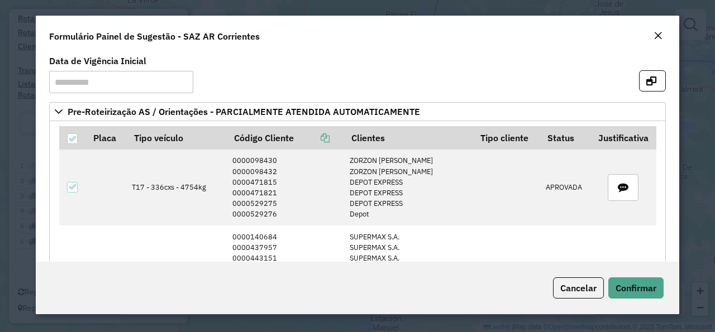
click at [662, 36] on em "Close" at bounding box center [657, 35] width 9 height 9
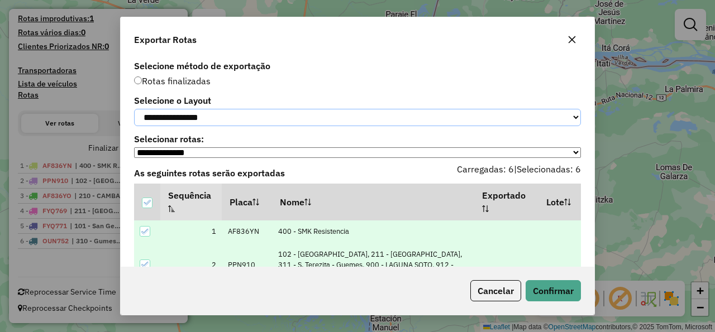
click at [134, 109] on select "**********" at bounding box center [357, 117] width 447 height 17
select select "*********"
click option "*********" at bounding box center [0, 0] width 0 height 0
click at [563, 297] on button "Confirmar" at bounding box center [552, 290] width 55 height 21
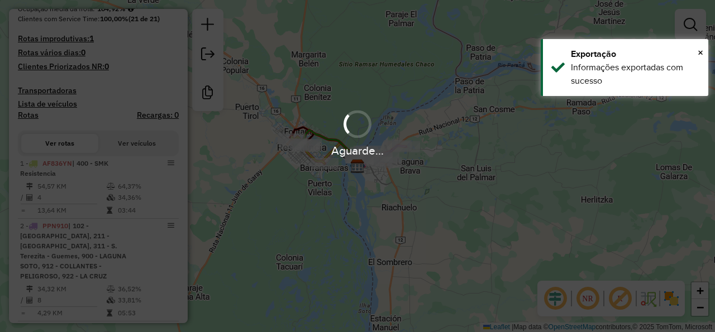
scroll to position [310, 0]
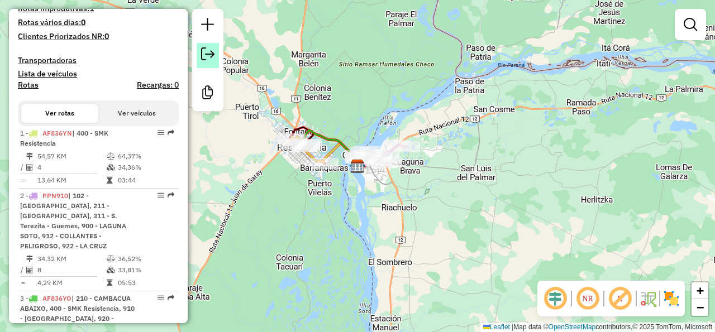
click at [208, 53] on em at bounding box center [207, 53] width 13 height 13
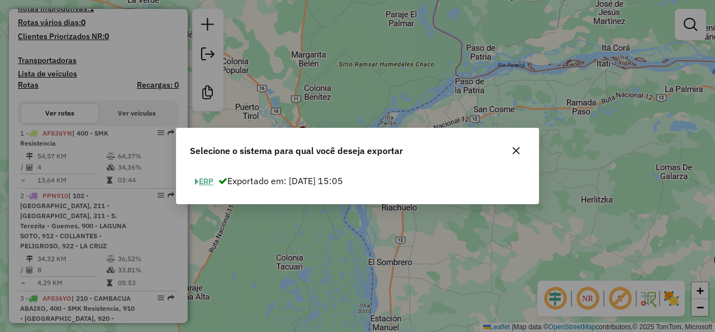
click at [218, 189] on button "ERP" at bounding box center [204, 181] width 28 height 17
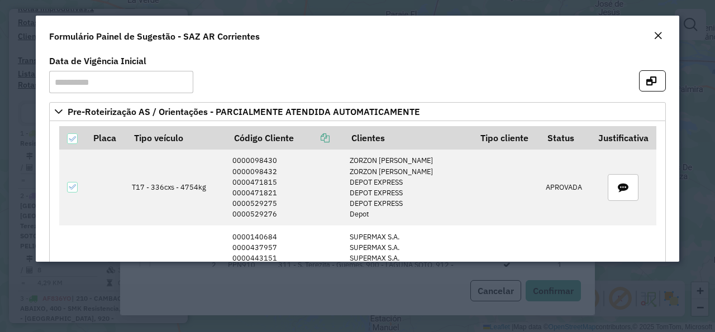
click at [658, 34] on em "Close" at bounding box center [657, 35] width 9 height 9
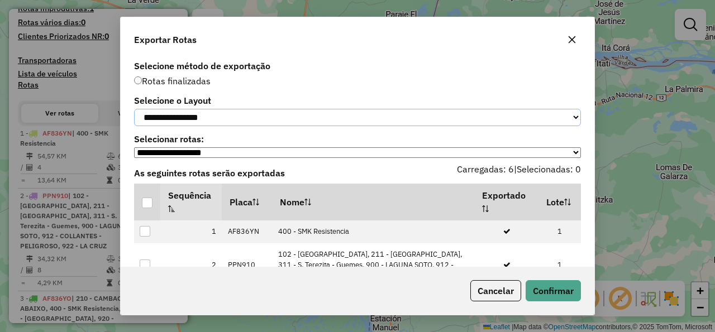
click at [134, 109] on select "**********" at bounding box center [357, 117] width 447 height 17
select select "*********"
click option "*********" at bounding box center [0, 0] width 0 height 0
click at [147, 203] on p-tableheadercheckbox at bounding box center [147, 202] width 11 height 11
click at [147, 208] on div at bounding box center [147, 203] width 11 height 11
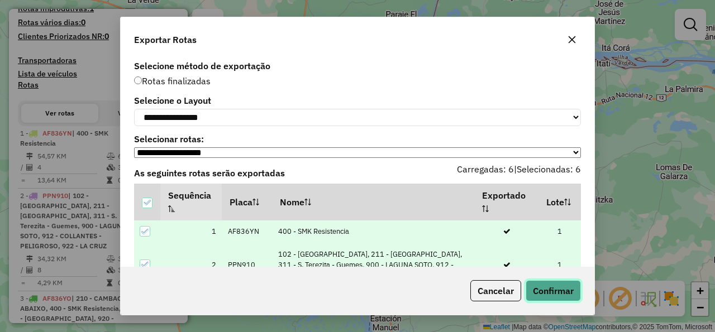
click at [565, 291] on button "Confirmar" at bounding box center [552, 290] width 55 height 21
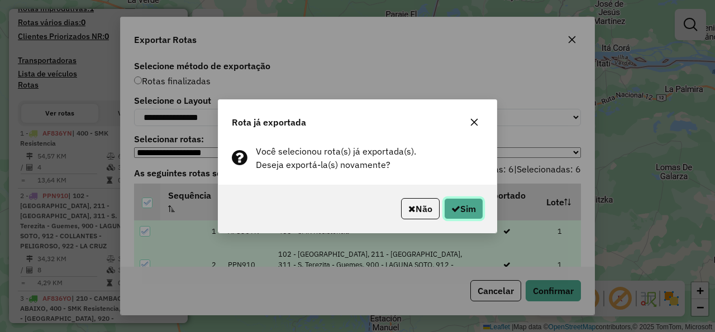
click at [465, 209] on button "Sim" at bounding box center [463, 208] width 39 height 21
